Goal: Find specific page/section: Find specific page/section

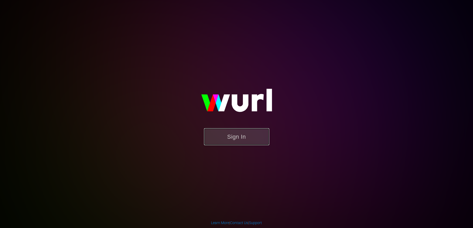
click at [261, 142] on button "Sign In" at bounding box center [236, 136] width 65 height 17
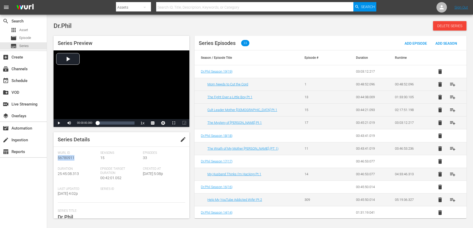
drag, startPoint x: 74, startPoint y: 158, endPoint x: 54, endPoint y: 157, distance: 19.6
click at [54, 157] on div "Series Details edit Wurl Id 56780911 Seasons 15 Episodes 33 Duration 25:45:08.3…" at bounding box center [122, 175] width 136 height 86
copy span "56780911"
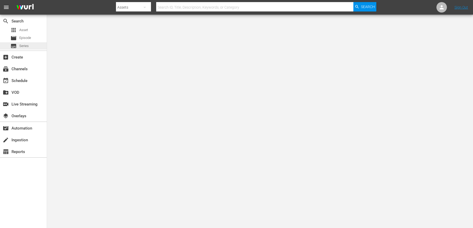
click at [22, 46] on span "Series" at bounding box center [23, 45] width 9 height 5
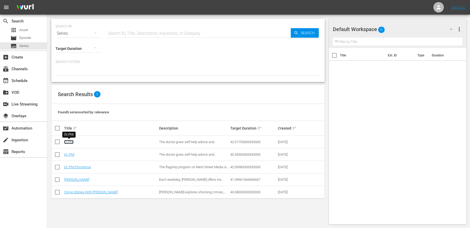
click at [68, 143] on link "Dr.Phil" at bounding box center [68, 142] width 9 height 4
click at [70, 155] on link "Dr. Phil" at bounding box center [69, 155] width 10 height 4
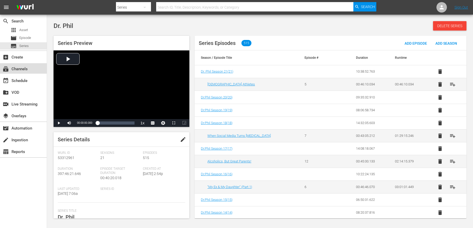
click at [22, 68] on div "subscriptions Channels" at bounding box center [14, 68] width 29 height 5
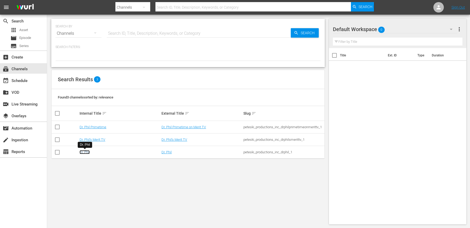
click at [85, 152] on link "Dr. Phil" at bounding box center [84, 152] width 10 height 4
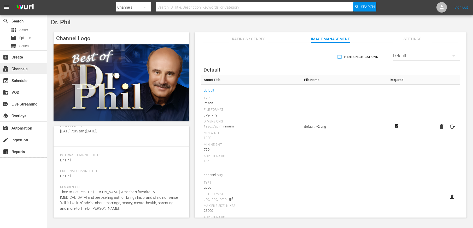
click at [22, 68] on div "subscriptions Channels" at bounding box center [14, 68] width 29 height 5
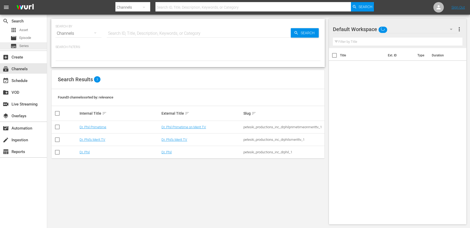
click at [23, 46] on span "Series" at bounding box center [23, 45] width 9 height 5
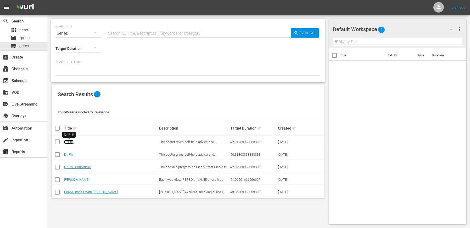
click at [68, 141] on link "Dr.Phil" at bounding box center [68, 142] width 9 height 4
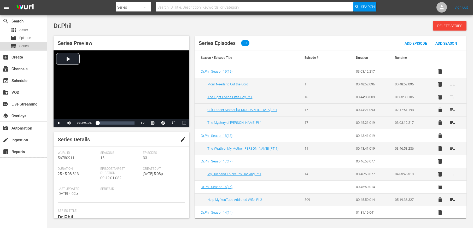
click at [26, 44] on span "Series" at bounding box center [23, 45] width 9 height 5
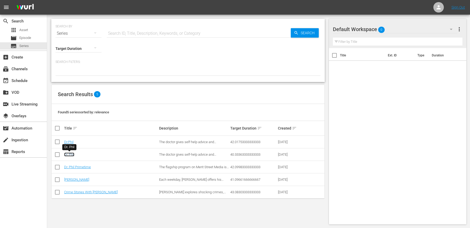
click at [68, 155] on link "Dr. Phil" at bounding box center [69, 155] width 10 height 4
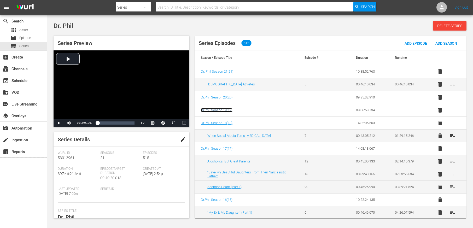
click at [218, 110] on span "Dr.Phil Season 19 ( 19 )" at bounding box center [217, 110] width 32 height 4
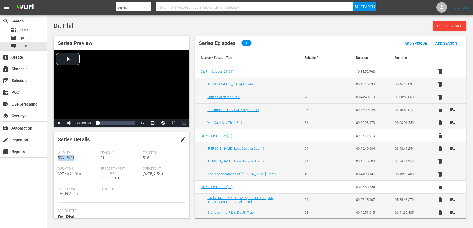
drag, startPoint x: 74, startPoint y: 158, endPoint x: 56, endPoint y: 158, distance: 18.0
click at [56, 158] on div "Series Details edit [PERSON_NAME] Id 53312961 Seasons 21 Episodes 515 Duration …" at bounding box center [122, 175] width 136 height 86
copy span "53312961"
click at [24, 46] on span "Series" at bounding box center [23, 45] width 9 height 5
